Goal: Task Accomplishment & Management: Manage account settings

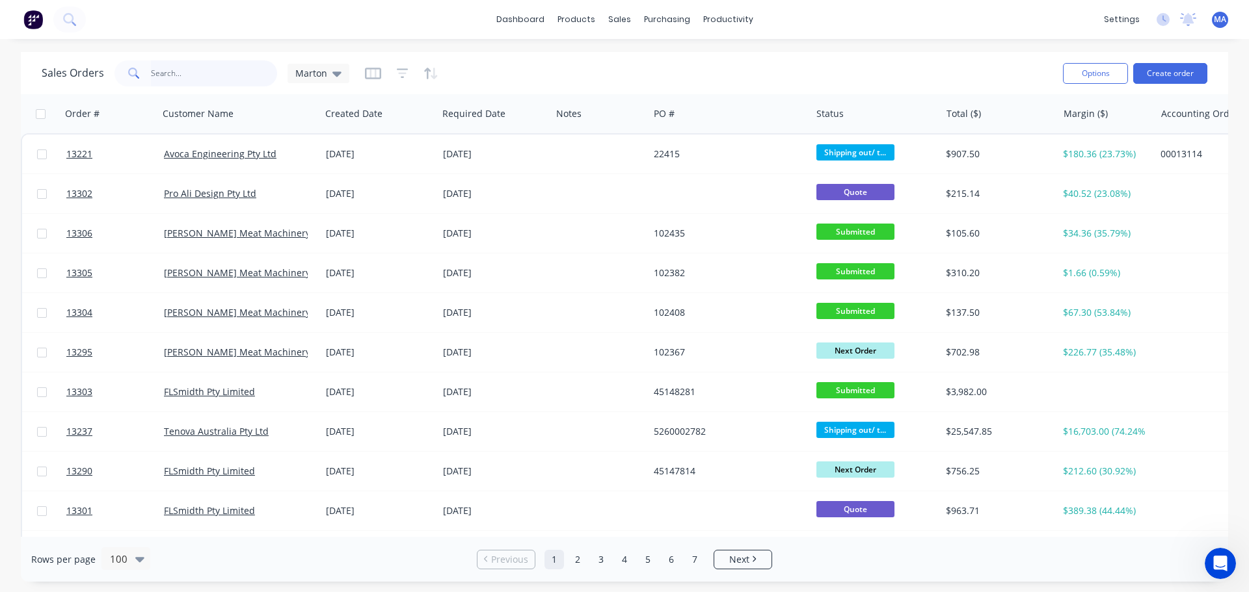
click at [200, 73] on input "text" at bounding box center [214, 73] width 127 height 26
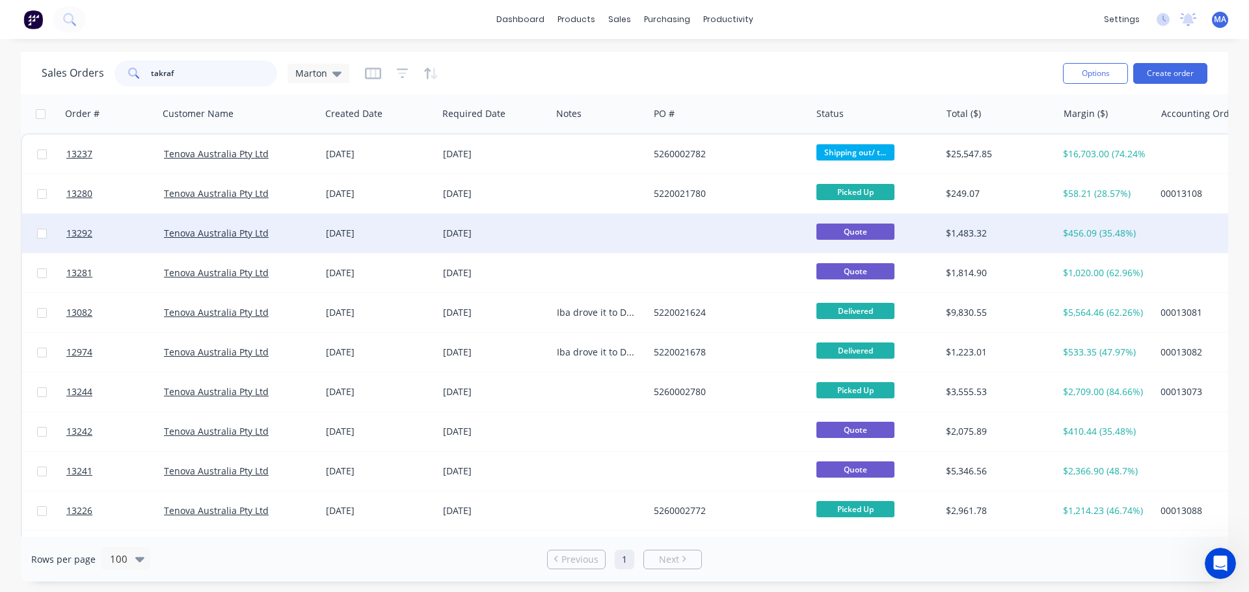
type input "takraf"
click at [341, 236] on div "[DATE]" at bounding box center [379, 233] width 107 height 13
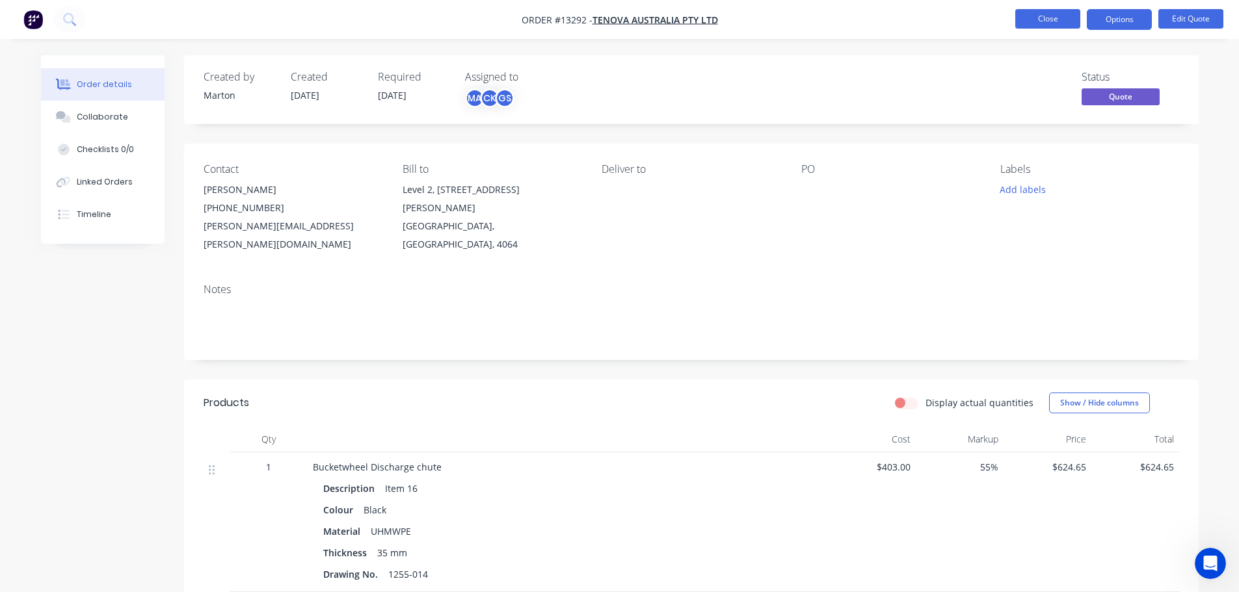
click at [1071, 19] on button "Close" at bounding box center [1047, 19] width 65 height 20
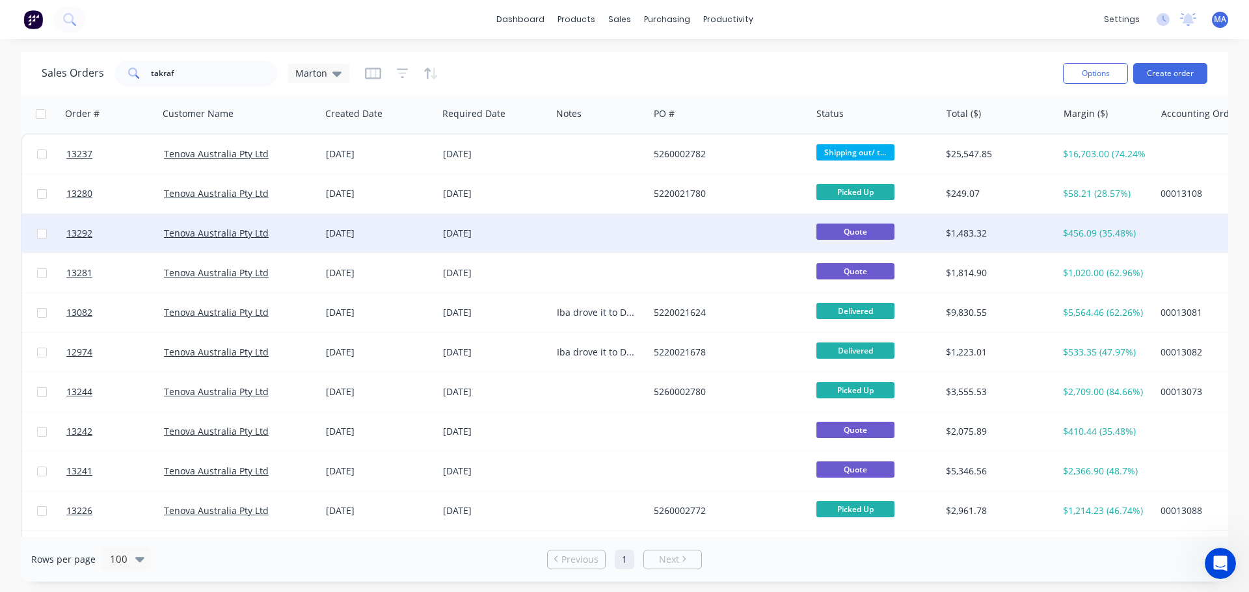
click at [527, 237] on div "[DATE]" at bounding box center [494, 233] width 103 height 13
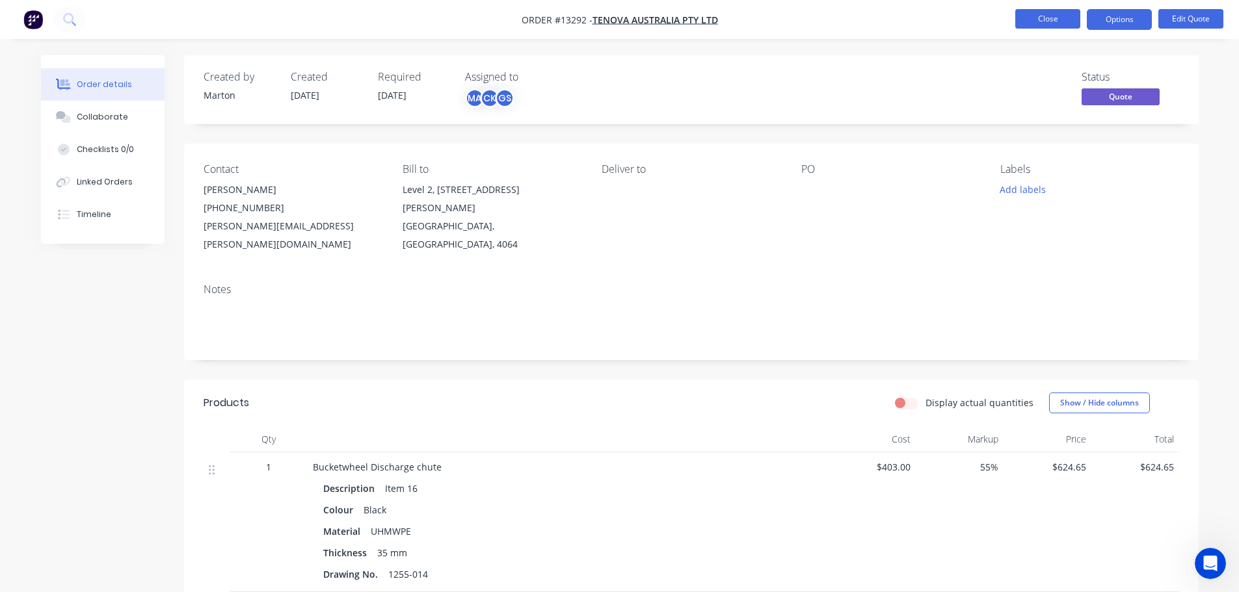
click at [1057, 9] on button "Close" at bounding box center [1047, 19] width 65 height 20
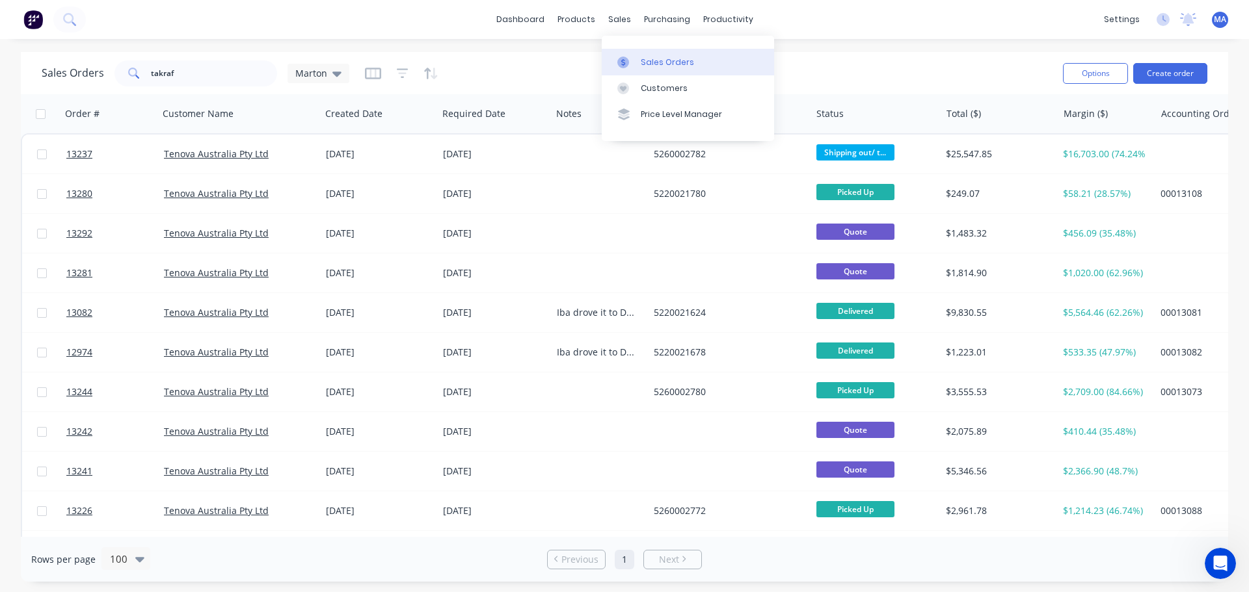
click at [639, 53] on link "Sales Orders" at bounding box center [688, 62] width 172 height 26
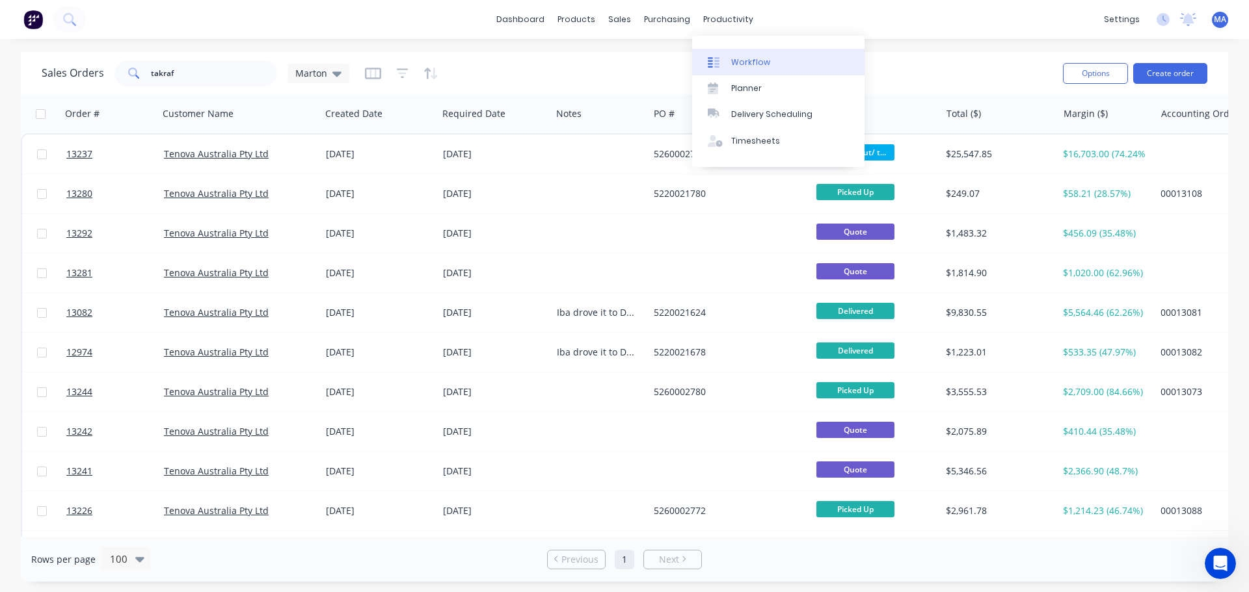
click at [737, 69] on link "Workflow" at bounding box center [778, 62] width 172 height 26
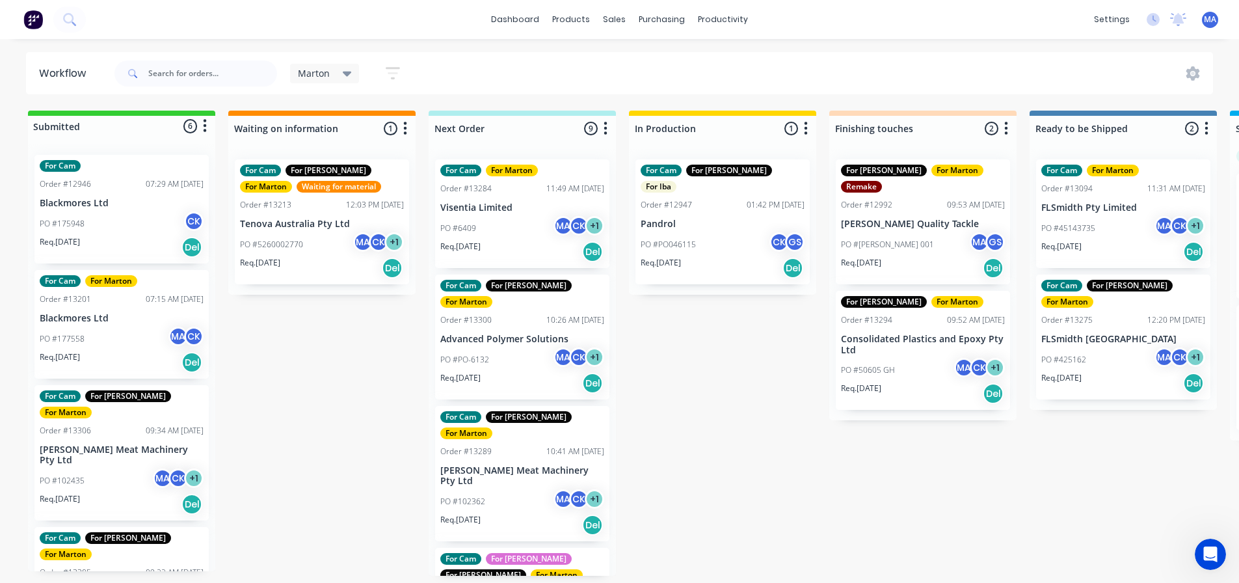
click at [704, 232] on div "PO #PO046115 CK GS" at bounding box center [723, 244] width 164 height 25
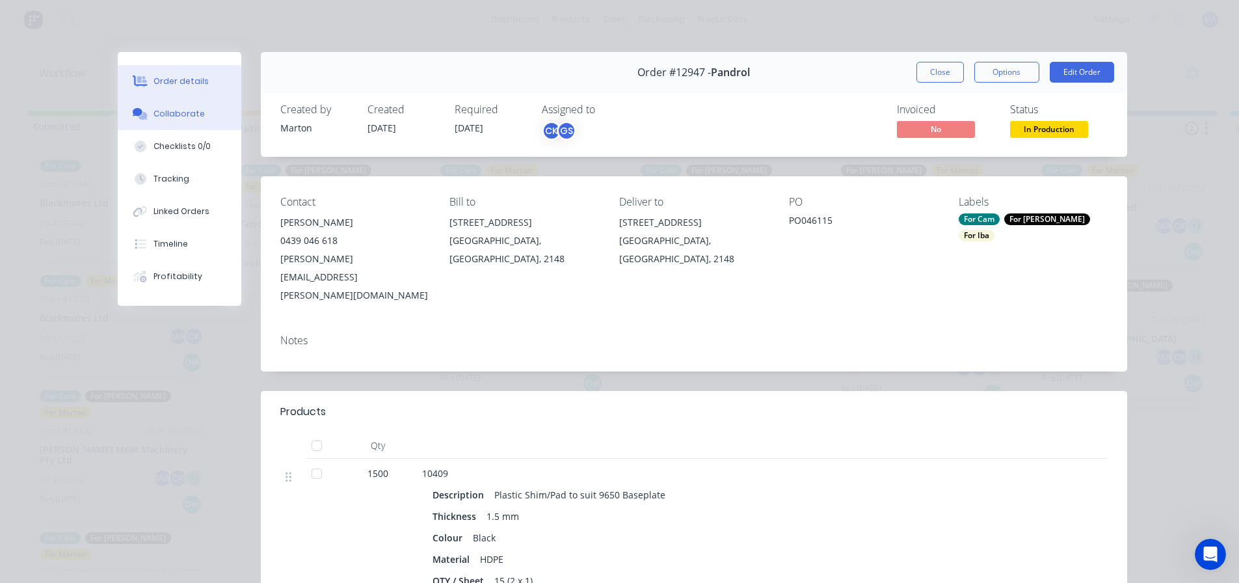
click at [189, 121] on button "Collaborate" at bounding box center [180, 114] width 124 height 33
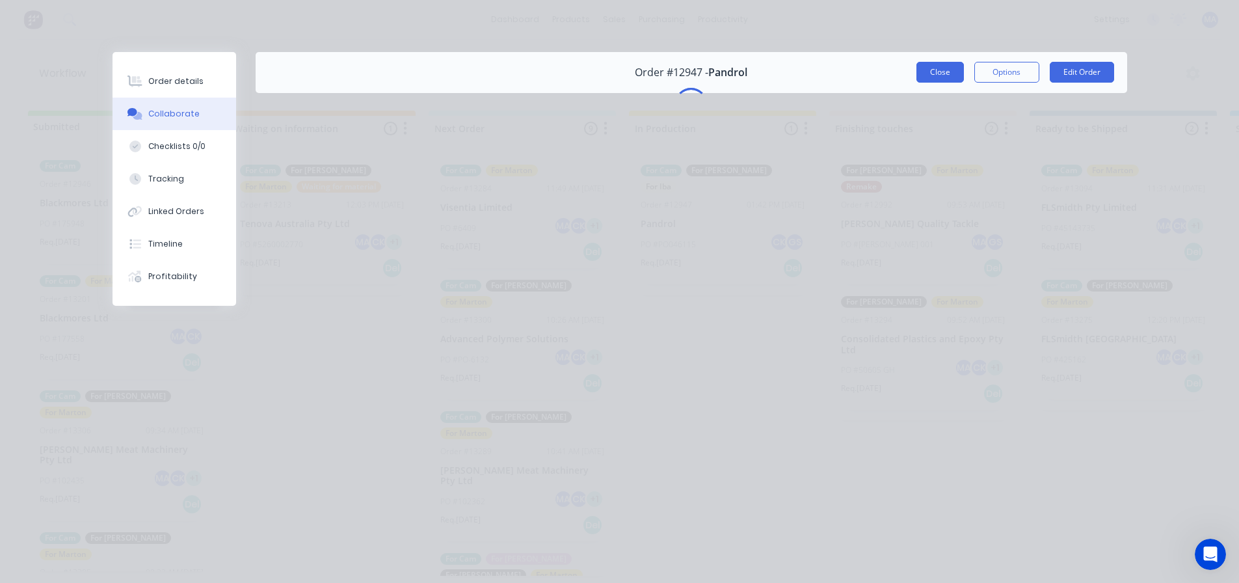
click at [942, 70] on button "Close" at bounding box center [939, 72] width 47 height 21
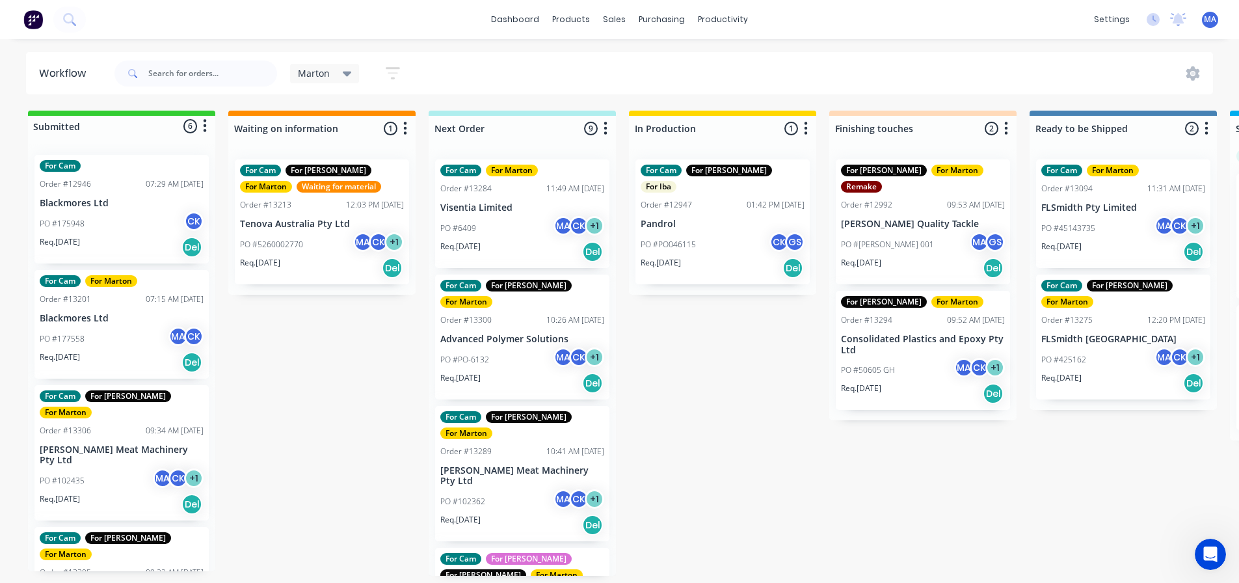
click at [672, 219] on p "Pandrol" at bounding box center [723, 224] width 164 height 11
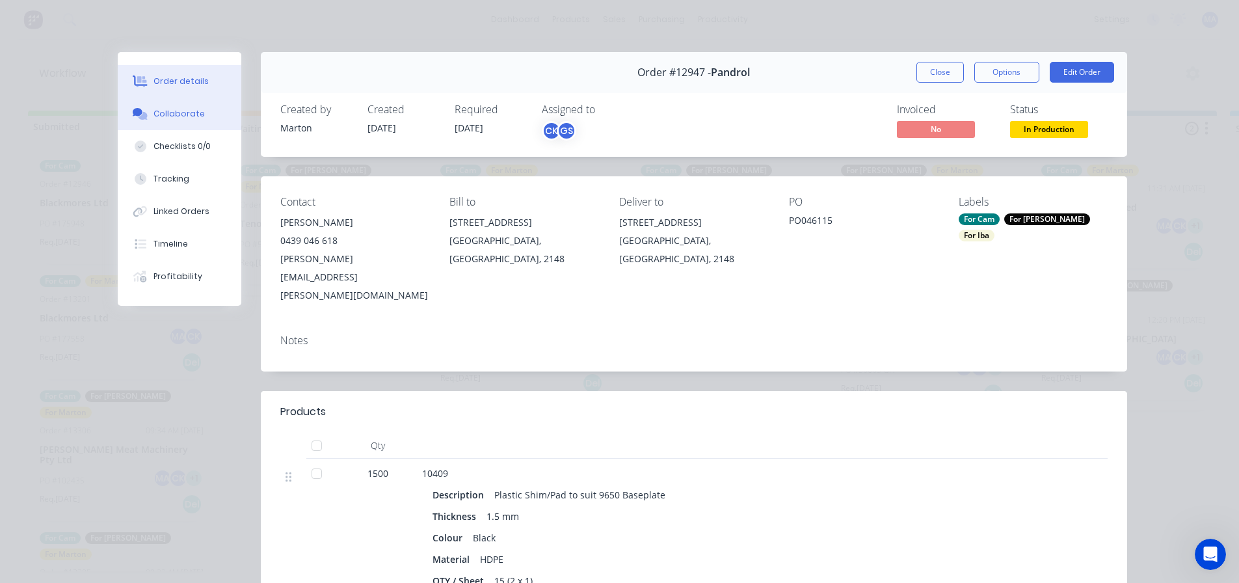
click at [195, 114] on button "Collaborate" at bounding box center [180, 114] width 124 height 33
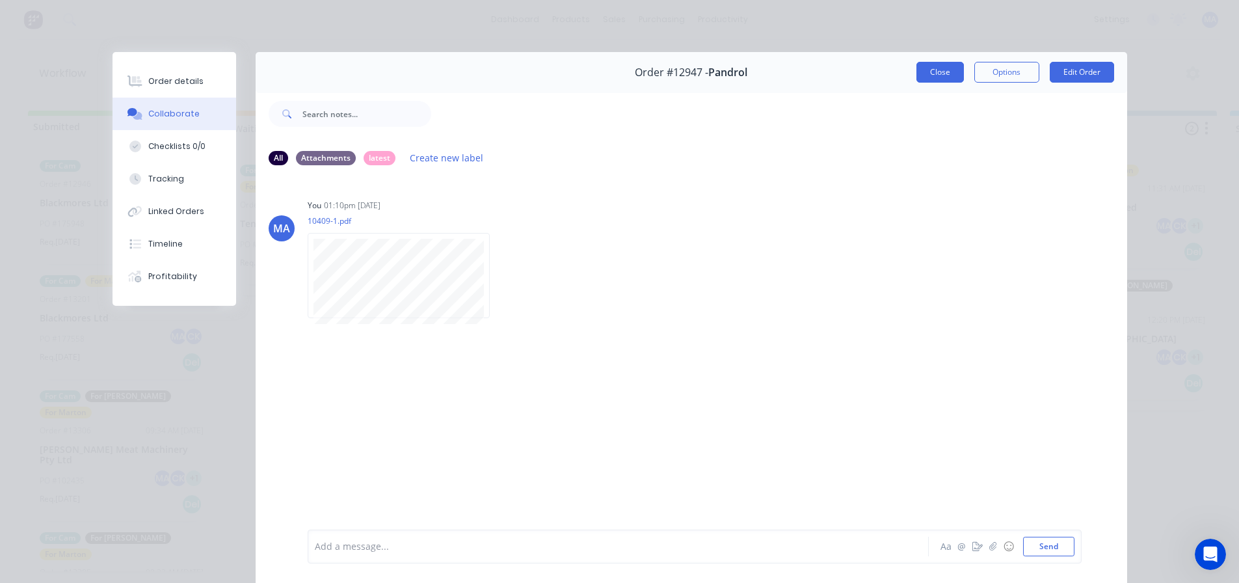
click at [965, 70] on div "Close Options Edit Order" at bounding box center [1015, 72] width 198 height 21
click at [939, 71] on button "Close" at bounding box center [939, 72] width 47 height 21
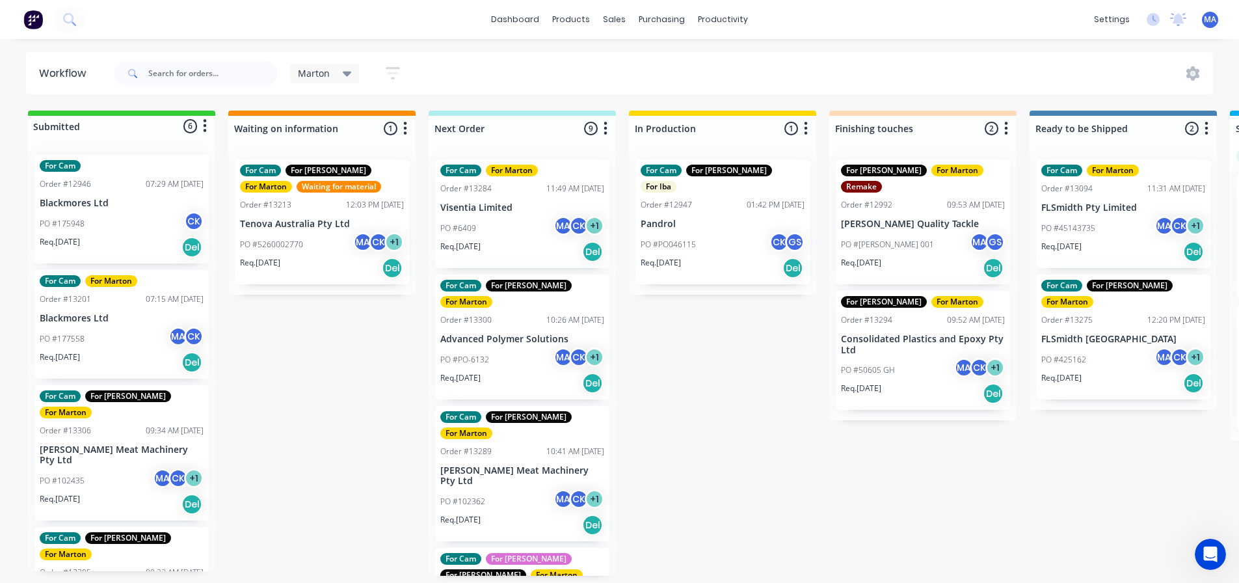
click at [518, 347] on div "PO #PO-6132 MA CK + 1" at bounding box center [522, 359] width 164 height 25
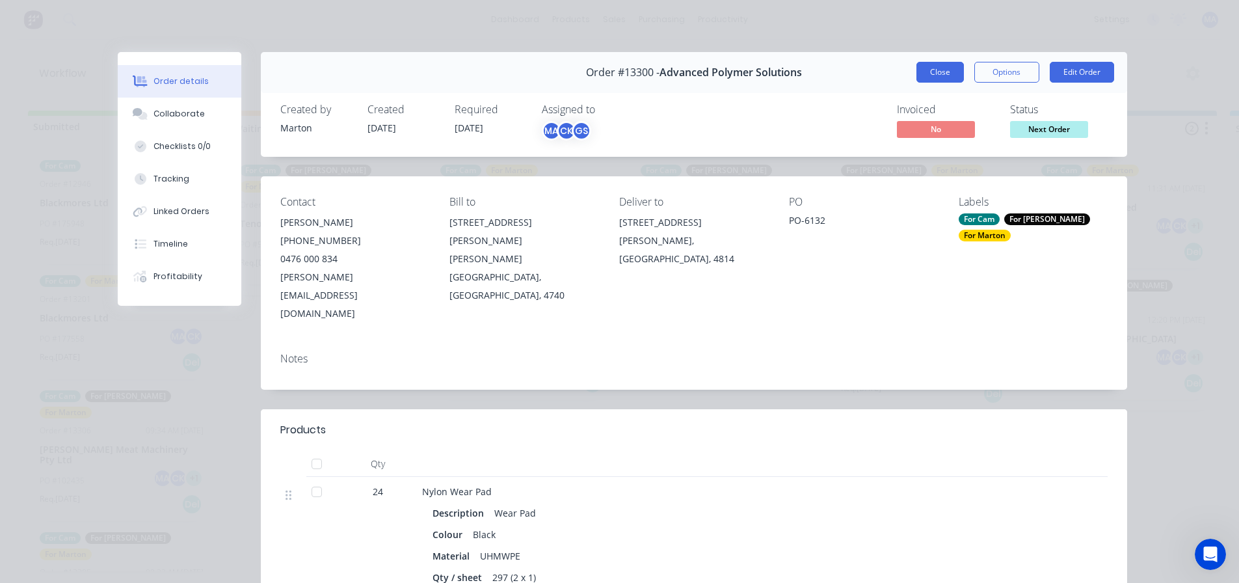
click at [916, 73] on button "Close" at bounding box center [939, 72] width 47 height 21
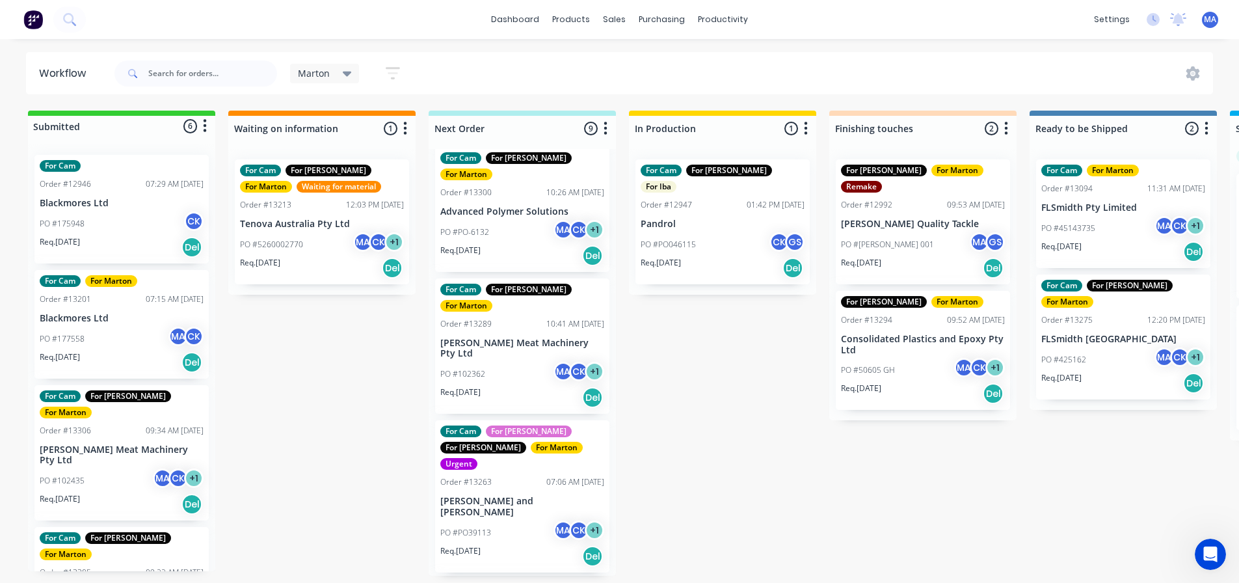
scroll to position [130, 0]
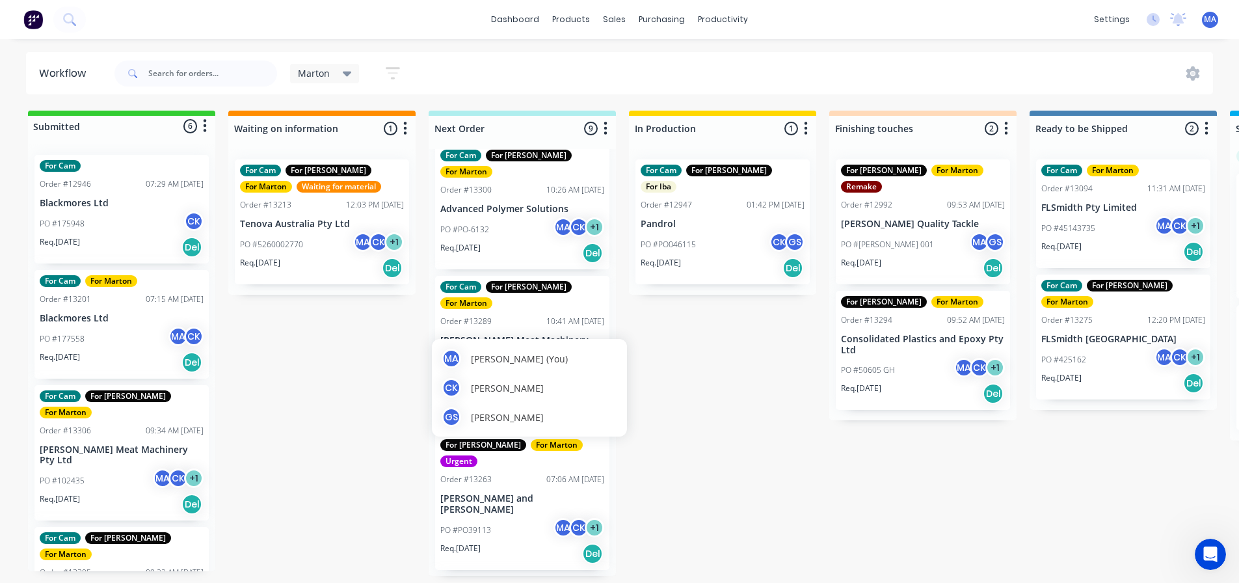
click at [548, 338] on div "MA [PERSON_NAME] (You) [PERSON_NAME] [PERSON_NAME] [PERSON_NAME]" at bounding box center [529, 388] width 195 height 106
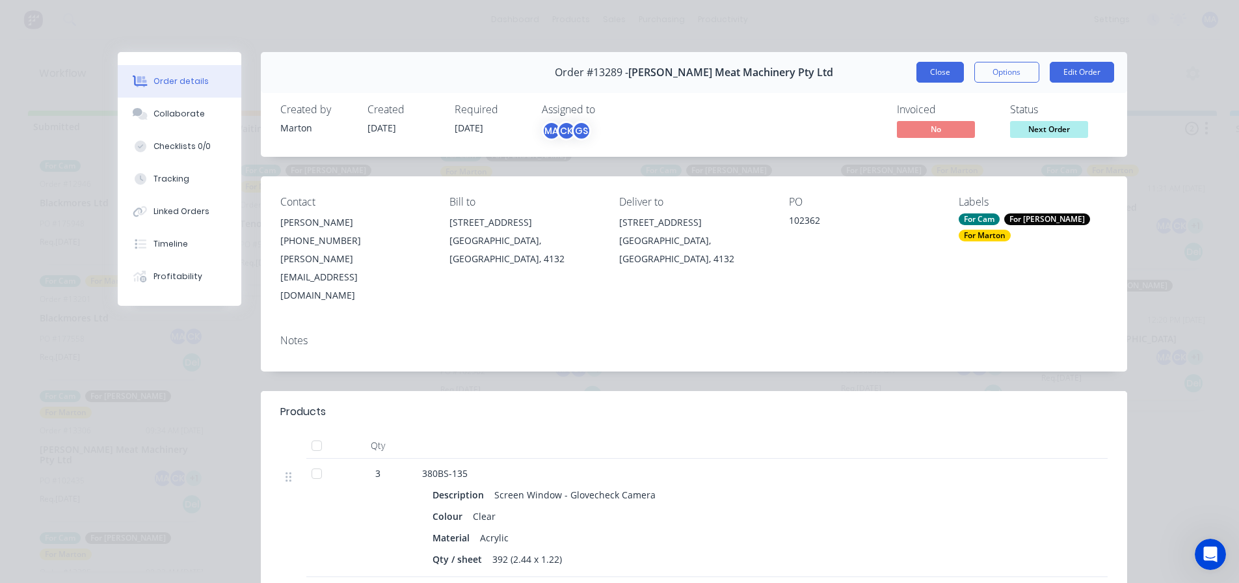
click at [934, 74] on button "Close" at bounding box center [939, 72] width 47 height 21
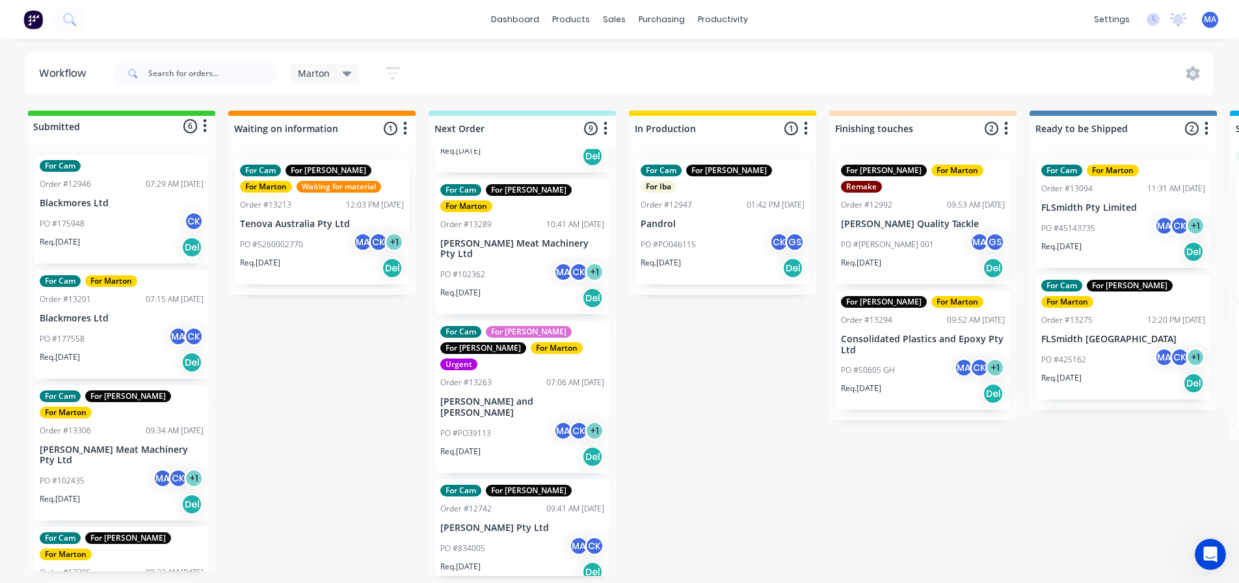
scroll to position [260, 0]
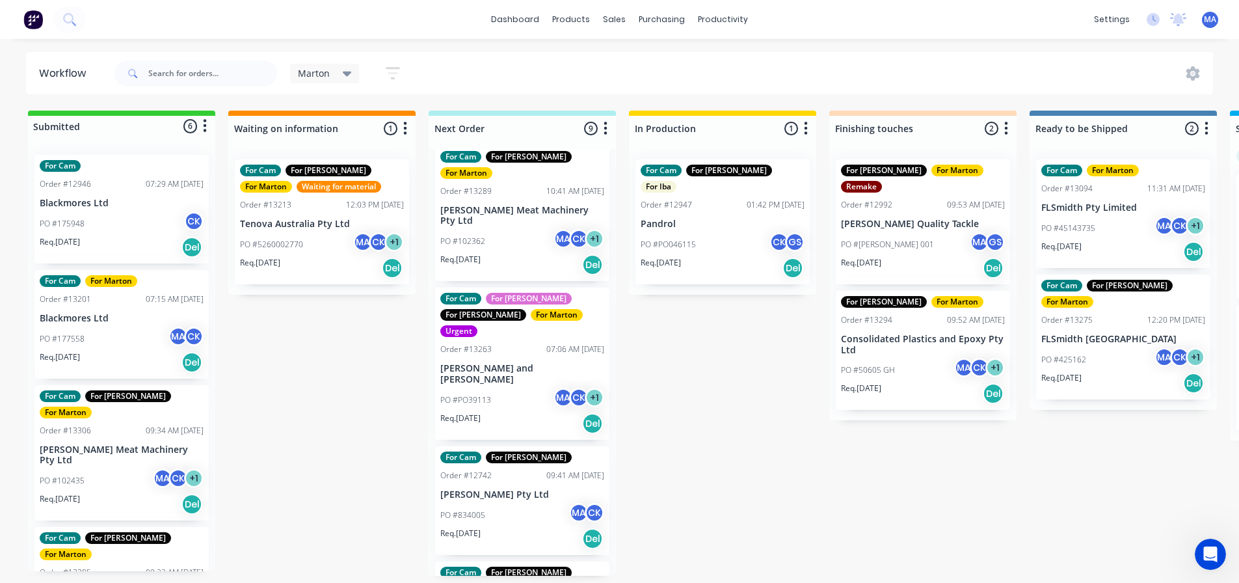
click at [516, 503] on div "PO #834005 MA CK" at bounding box center [522, 515] width 164 height 25
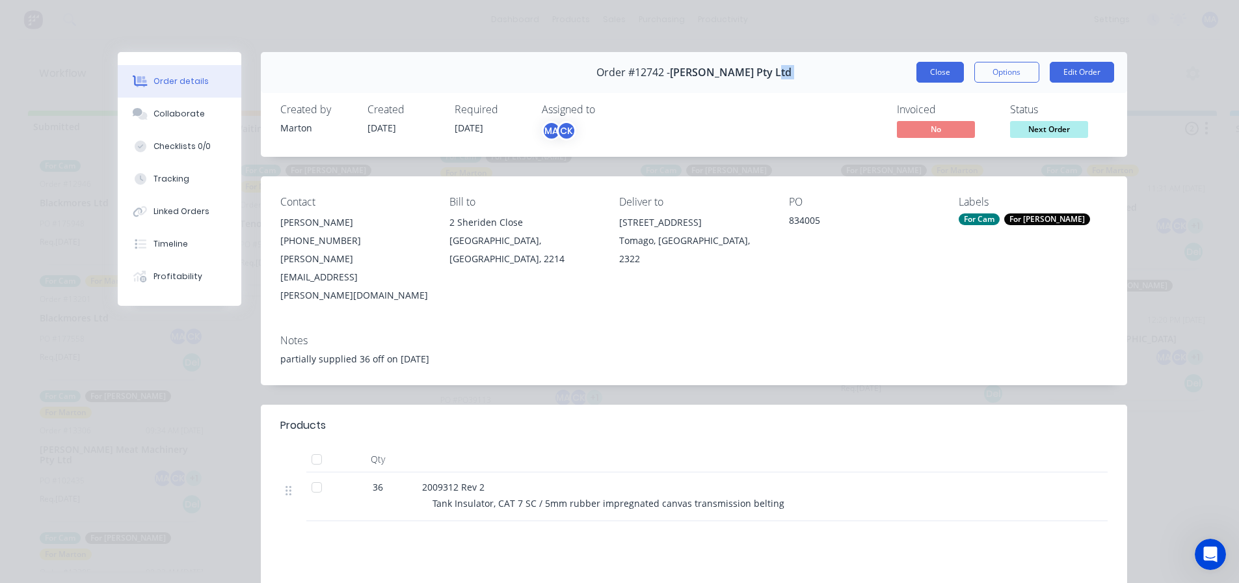
click at [943, 82] on div "Order #12742 - [PERSON_NAME] Pty Ltd Close Options Edit Order" at bounding box center [694, 72] width 866 height 41
click at [941, 82] on button "Close" at bounding box center [939, 72] width 47 height 21
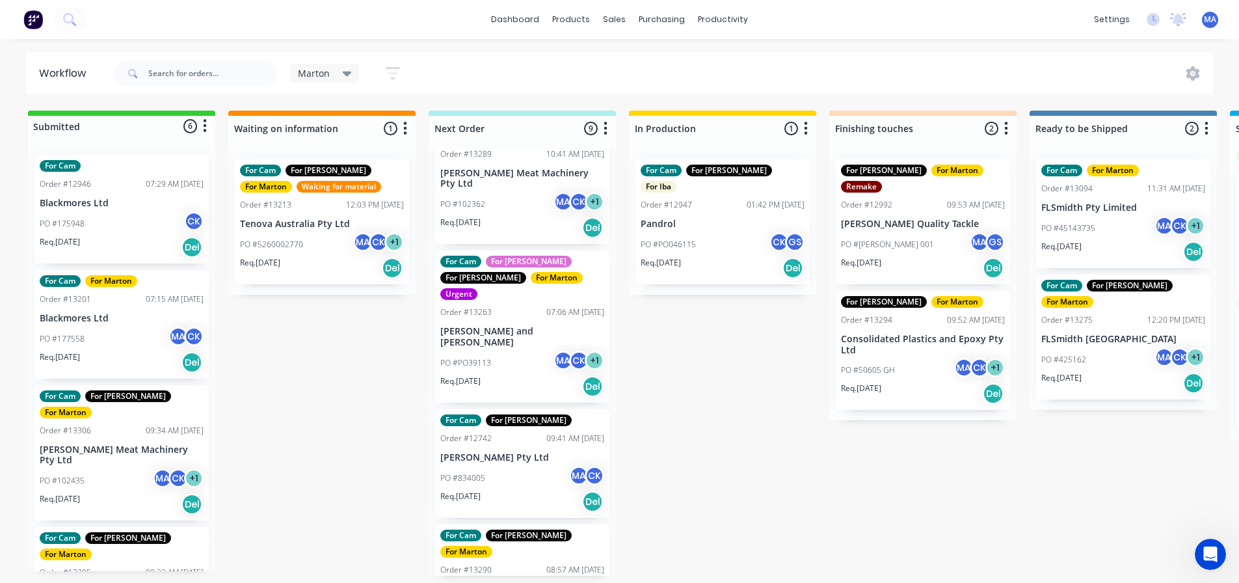
scroll to position [390, 0]
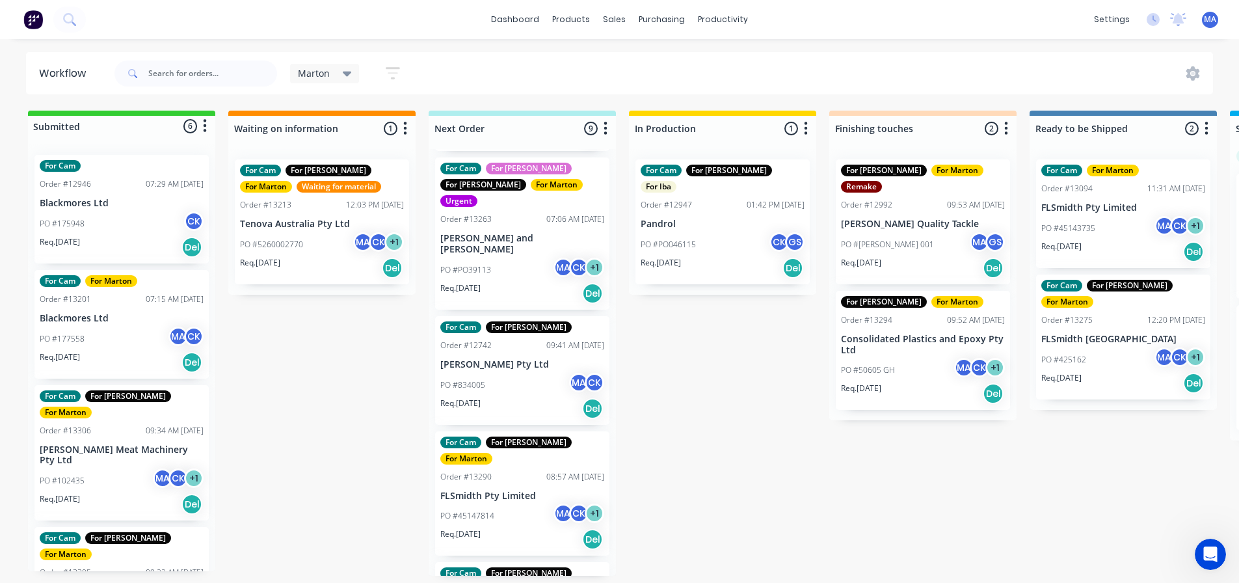
click at [512, 503] on div "PO #45147814 MA CK + 1" at bounding box center [522, 515] width 164 height 25
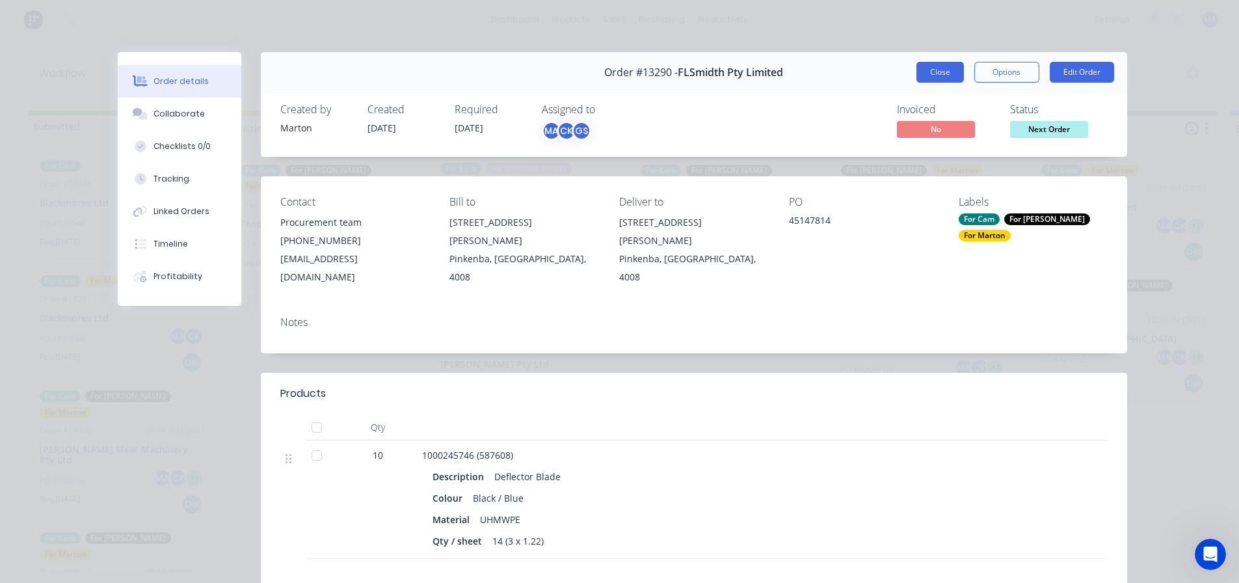
click at [936, 71] on button "Close" at bounding box center [939, 72] width 47 height 21
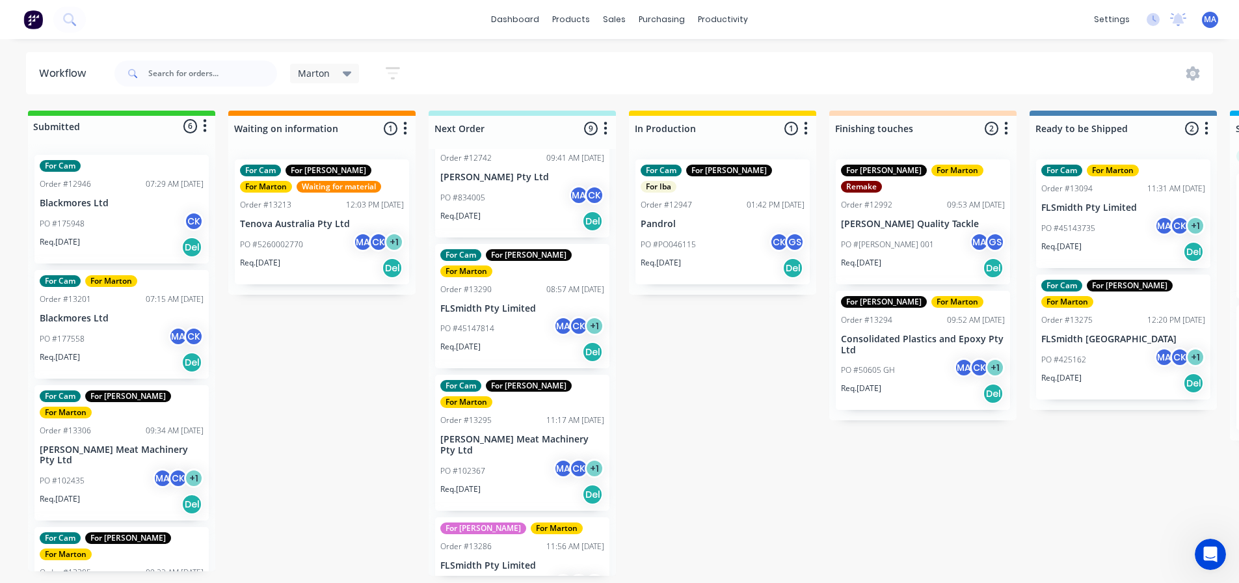
scroll to position [585, 0]
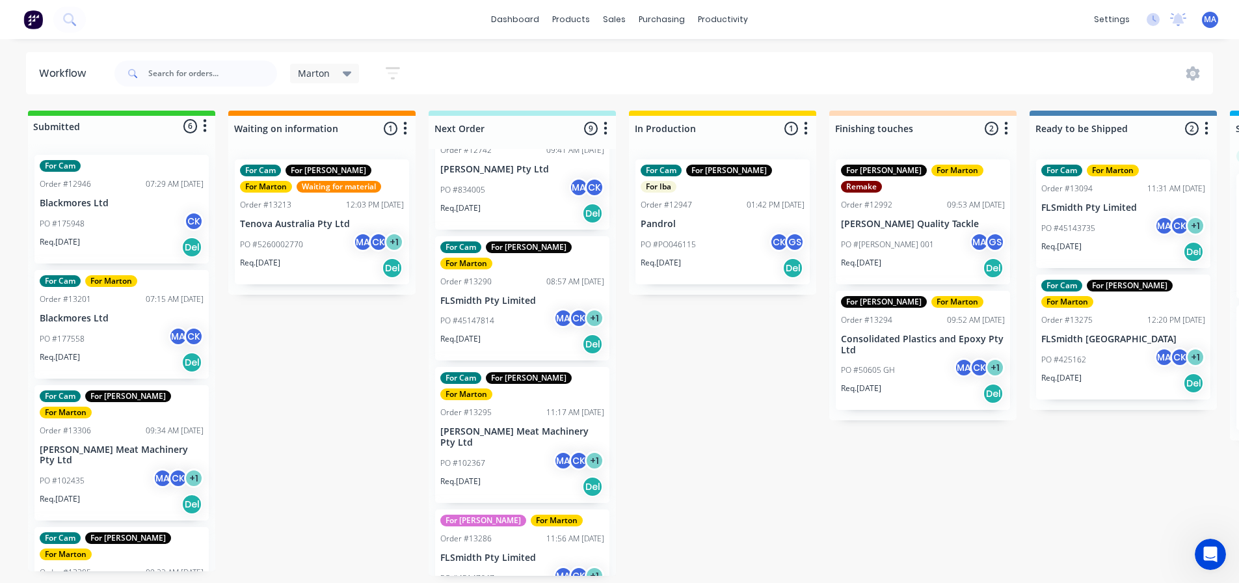
click at [506, 566] on div "PO #45147647 MA CK + 1" at bounding box center [522, 578] width 164 height 25
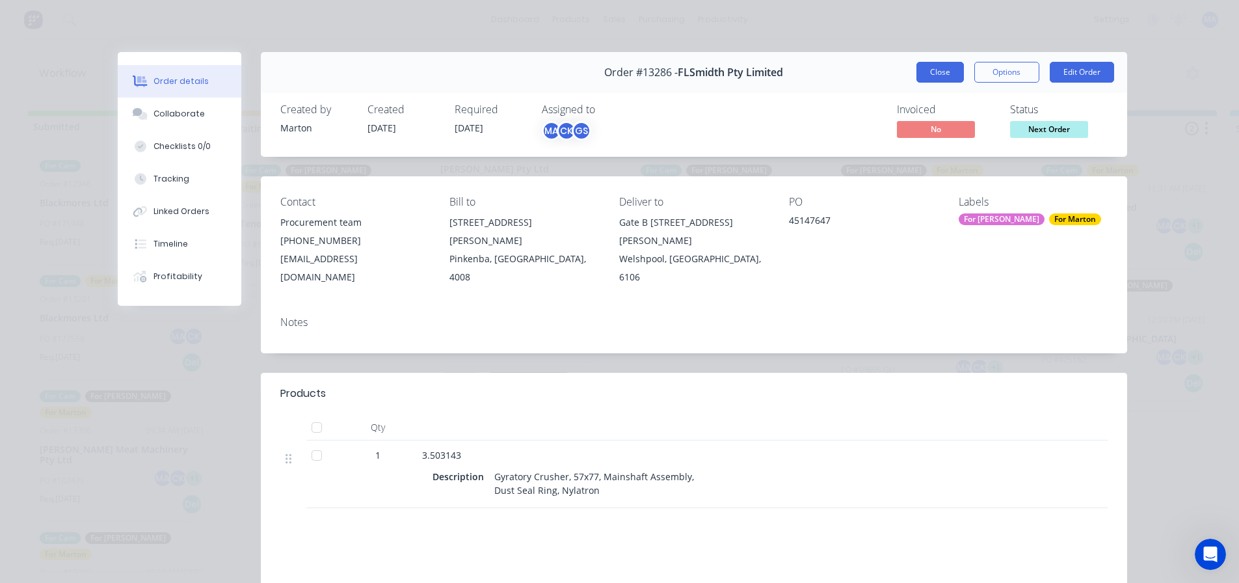
click at [949, 72] on button "Close" at bounding box center [939, 72] width 47 height 21
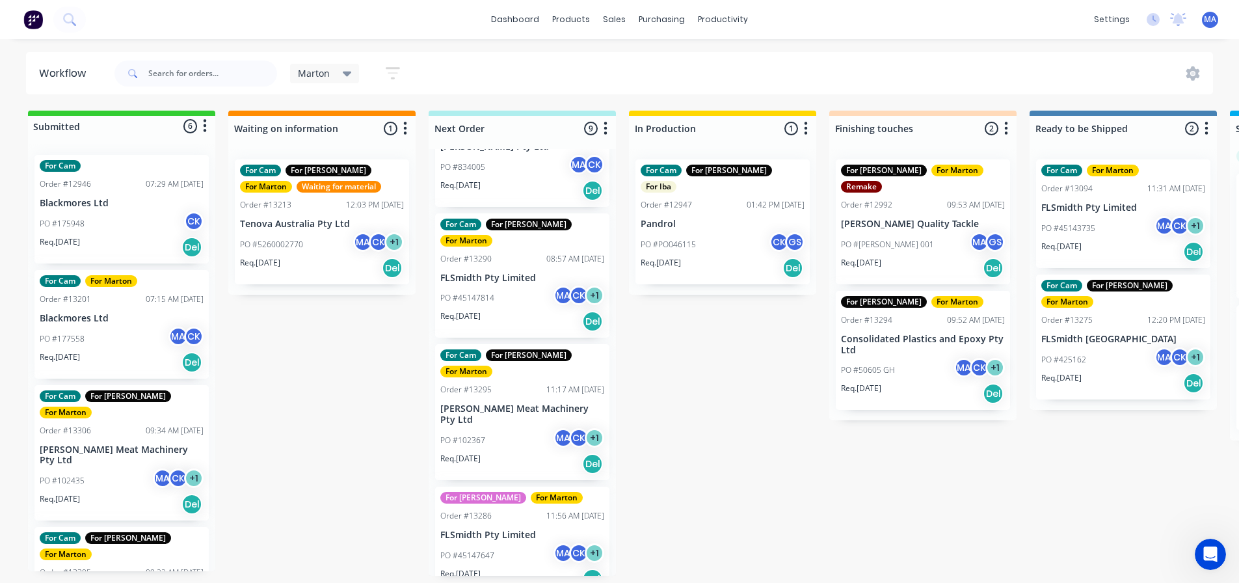
scroll to position [629, 0]
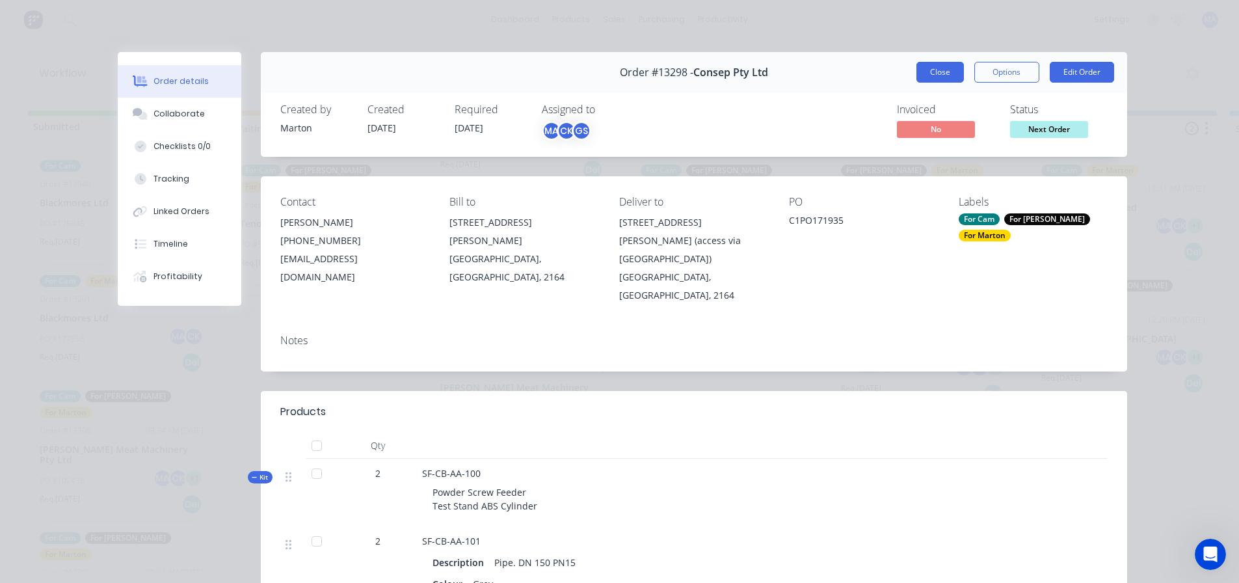
click at [947, 74] on button "Close" at bounding box center [939, 72] width 47 height 21
